Goal: Task Accomplishment & Management: Manage account settings

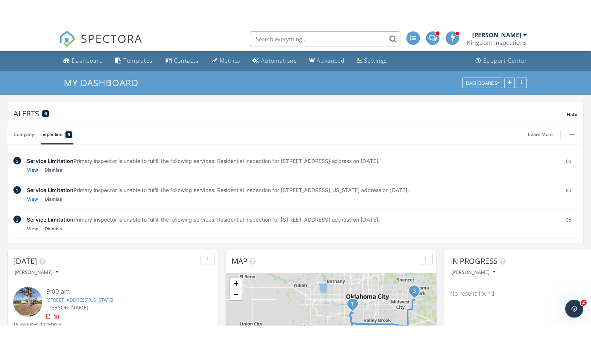
scroll to position [774, 603]
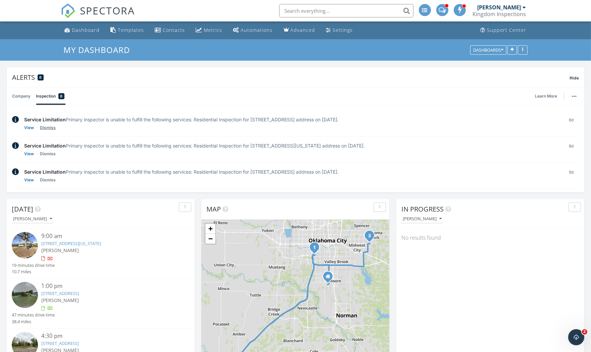
click at [52, 127] on link "Dismiss" at bounding box center [48, 128] width 16 height 7
click at [51, 127] on link "Dismiss" at bounding box center [48, 128] width 16 height 7
click at [51, 151] on link "Dismiss" at bounding box center [48, 154] width 16 height 7
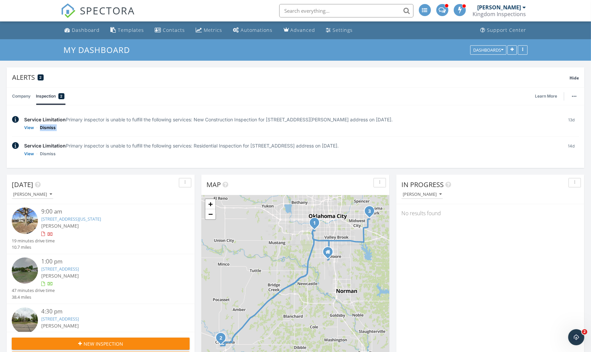
click at [51, 127] on link "Dismiss" at bounding box center [48, 128] width 16 height 7
click at [51, 151] on link "Dismiss" at bounding box center [48, 154] width 16 height 7
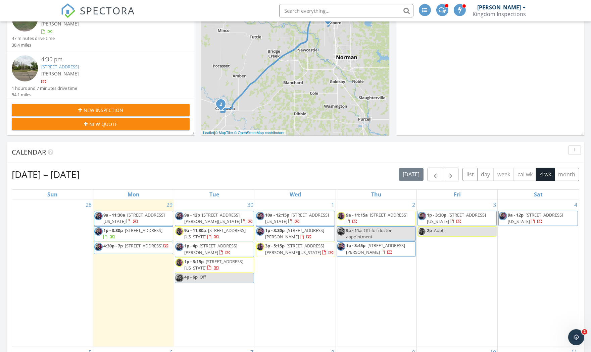
scroll to position [0, 0]
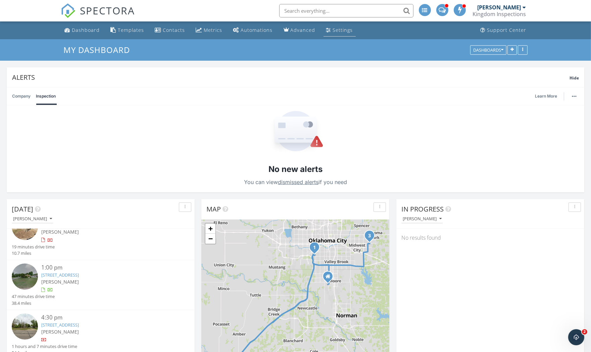
click at [338, 29] on div "Settings" at bounding box center [343, 30] width 20 height 6
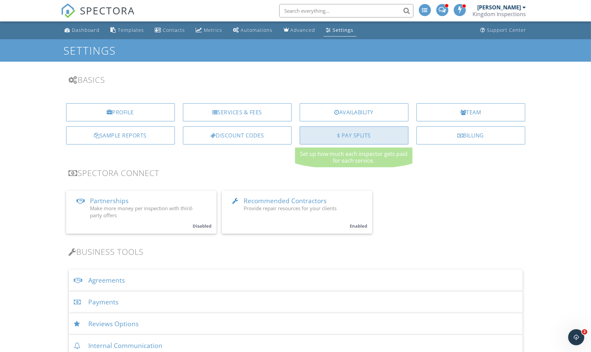
click at [395, 134] on div "$ Pay Splits" at bounding box center [354, 136] width 109 height 18
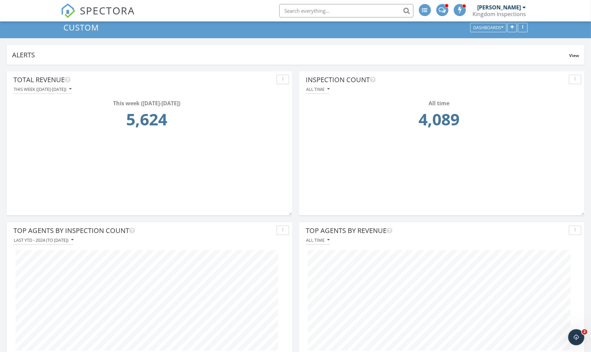
click at [63, 90] on div "This week ([DATE]-[DATE])" at bounding box center [43, 89] width 58 height 5
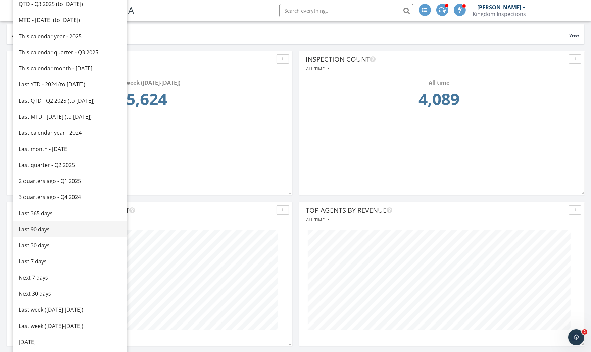
scroll to position [44, 0]
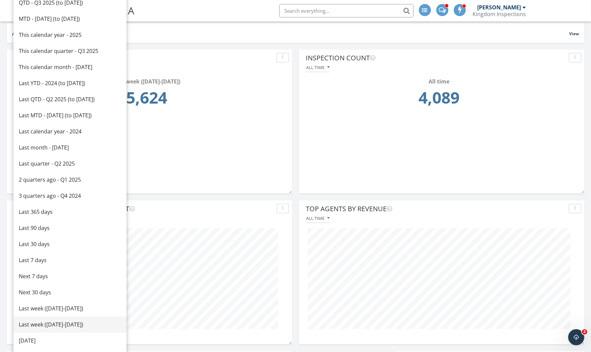
click at [53, 327] on div "Last week ([DATE]-[DATE])" at bounding box center [70, 325] width 102 height 8
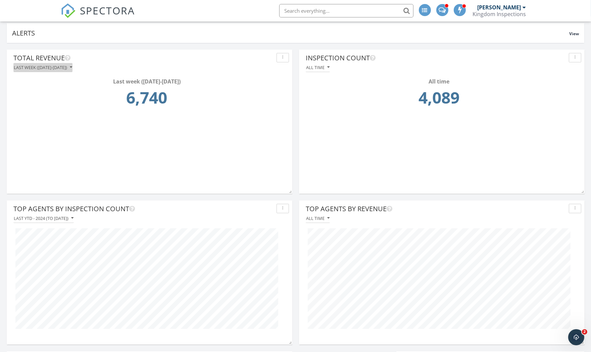
click at [72, 66] on div "Last week ([DATE]-[DATE])" at bounding box center [43, 67] width 58 height 5
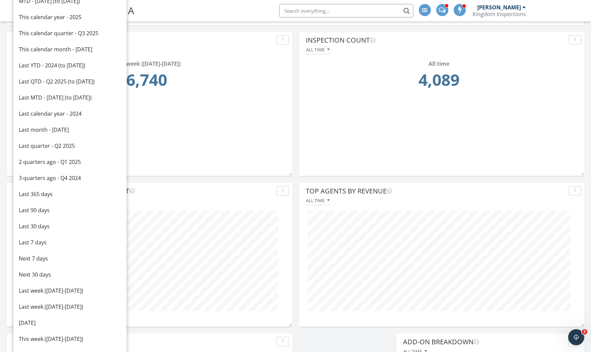
scroll to position [82, 0]
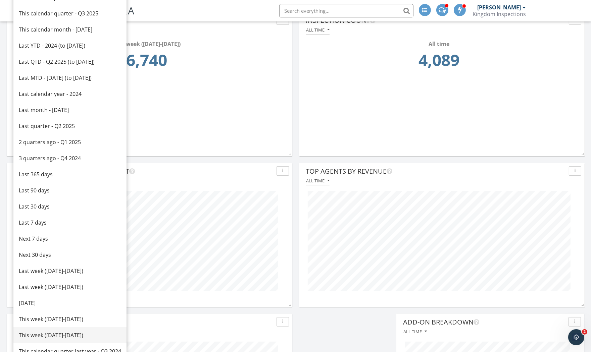
click at [70, 337] on div "This week ([DATE]-[DATE])" at bounding box center [70, 336] width 102 height 8
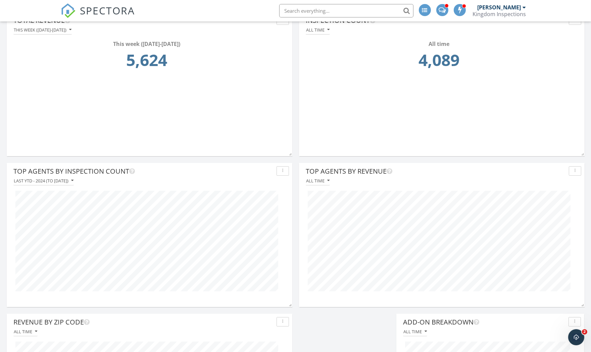
scroll to position [0, 0]
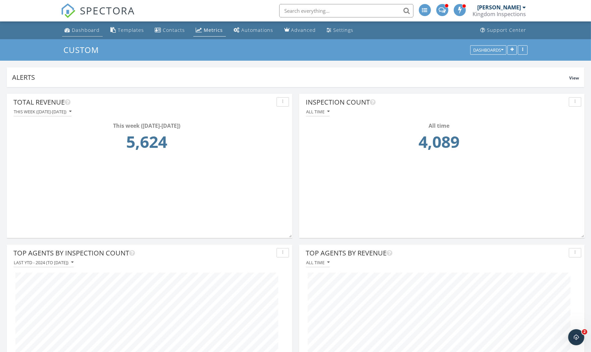
click at [80, 35] on link "Dashboard" at bounding box center [82, 30] width 41 height 12
